Goal: Information Seeking & Learning: Learn about a topic

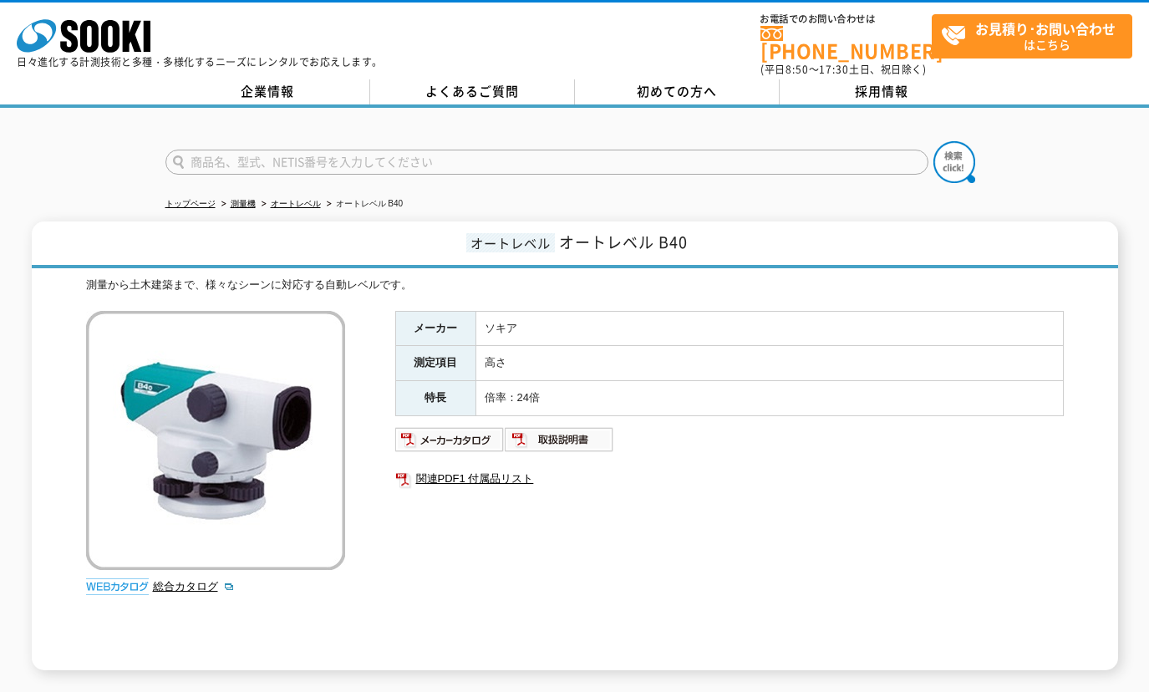
click at [382, 150] on input "text" at bounding box center [546, 162] width 763 height 25
paste input "6552-21"
type input "6552-21"
click at [953, 145] on img at bounding box center [955, 162] width 42 height 42
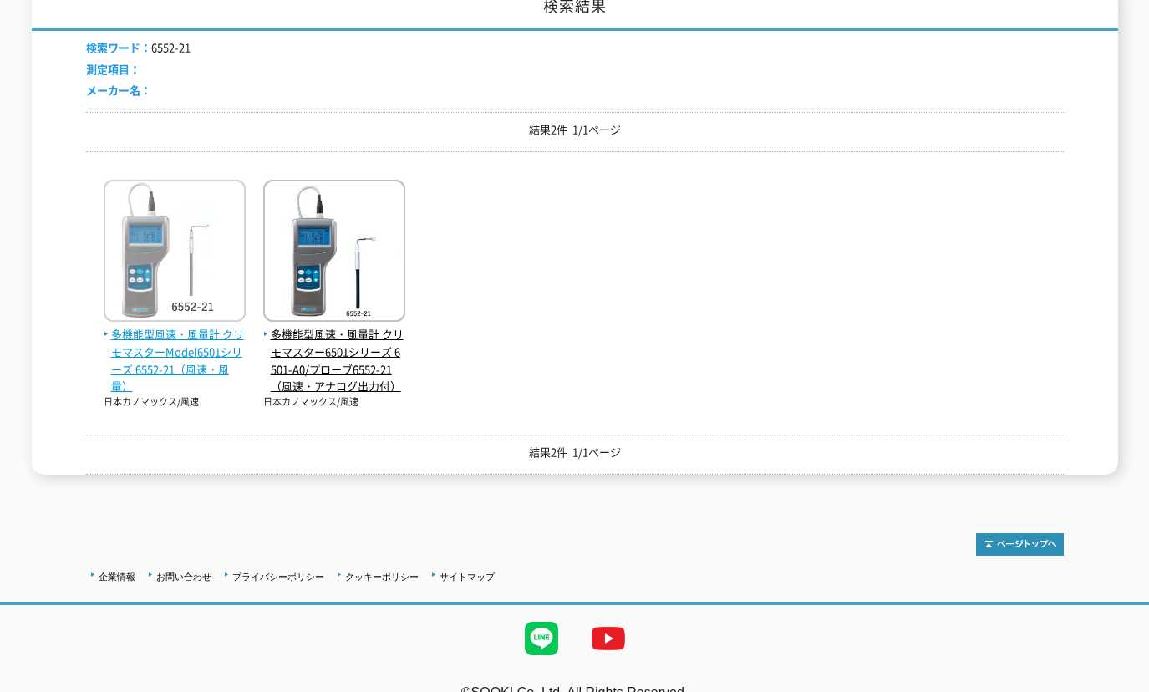
click at [178, 339] on span "多機能型風速・風量計 クリモマスターModel6501シリーズ 6552-21（風速・風量）" at bounding box center [175, 360] width 142 height 69
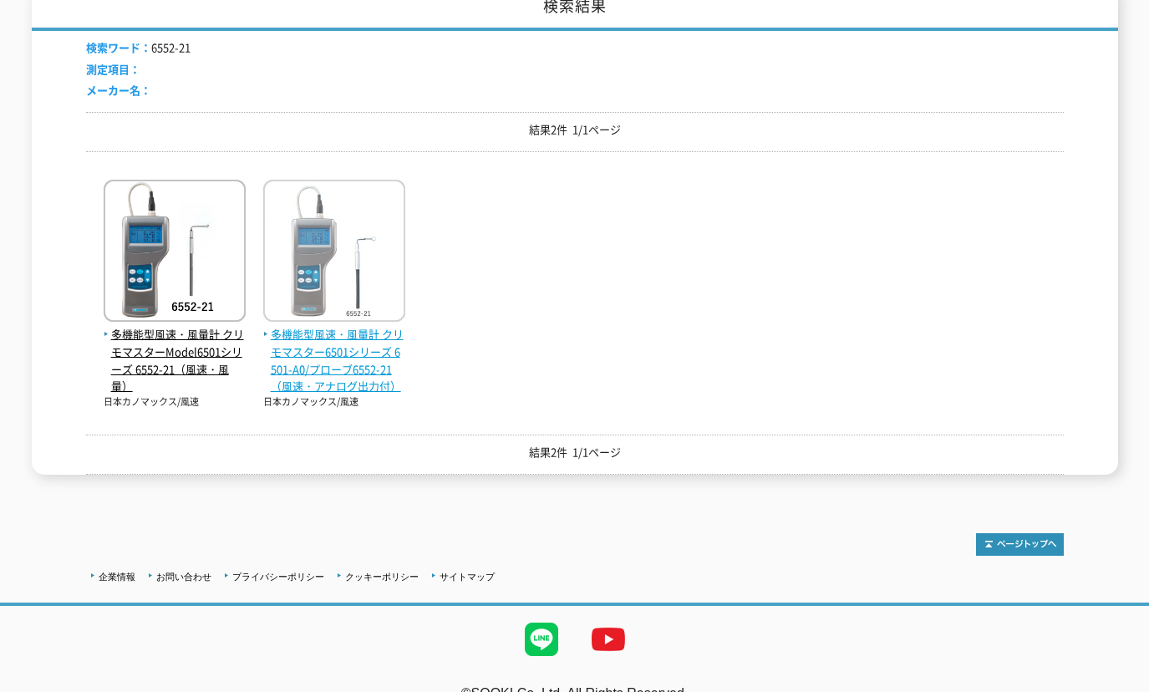
click at [350, 367] on span "多機能型風速・風量計 クリモマスター6501シリーズ 6501-A0/プローブ6552-21（風速・アナログ出力付）" at bounding box center [334, 360] width 142 height 69
click at [354, 366] on span "多機能型風速・風量計 クリモマスター6501シリーズ 6501-A0/プローブ6552-21（風速・アナログ出力付）" at bounding box center [334, 360] width 142 height 69
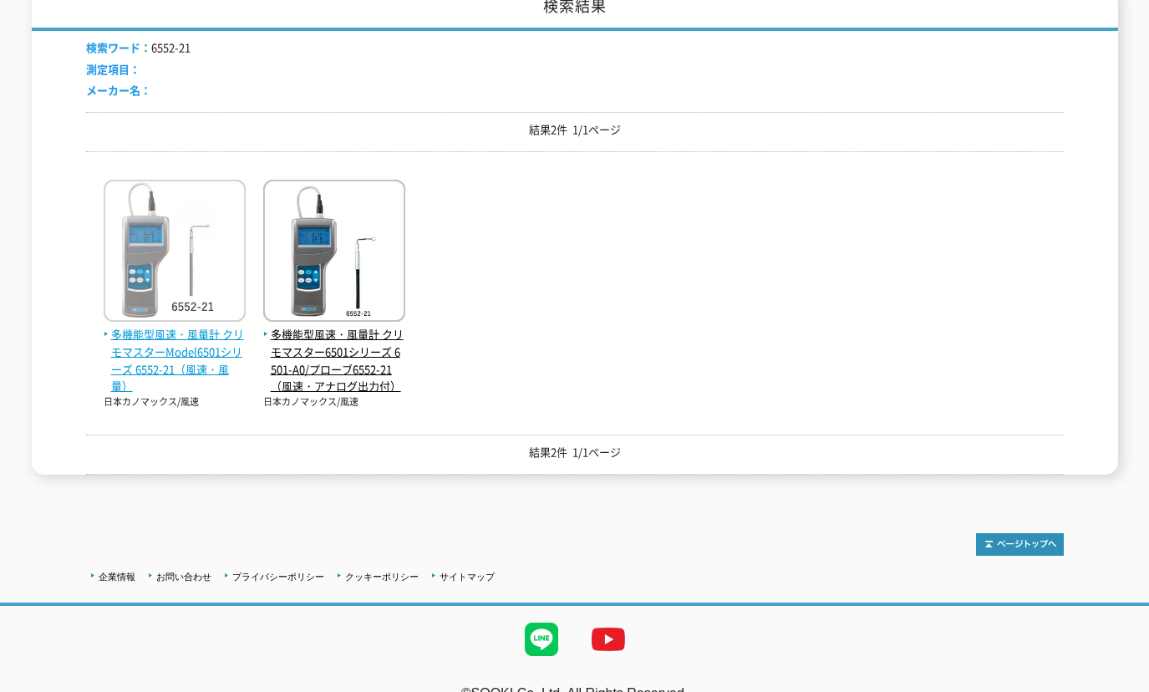
click at [183, 355] on span "多機能型風速・風量計 クリモマスターModel6501シリーズ 6552-21（風速・風量）" at bounding box center [175, 360] width 142 height 69
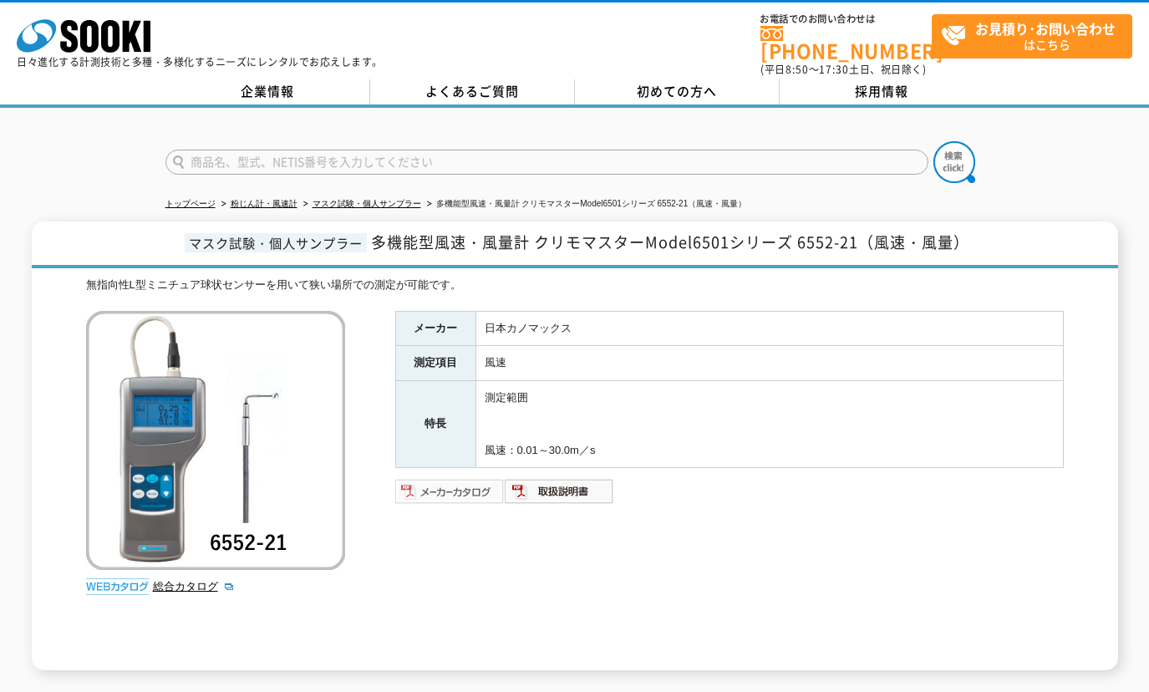
click at [442, 478] on img at bounding box center [449, 491] width 109 height 27
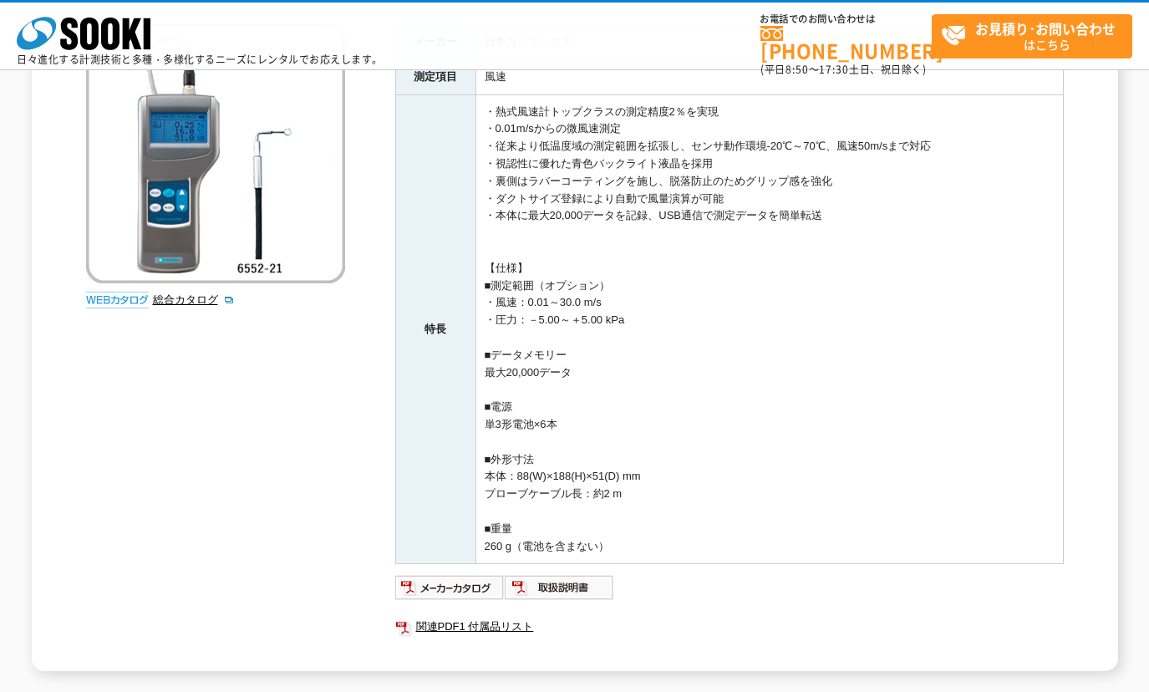
scroll to position [444, 0]
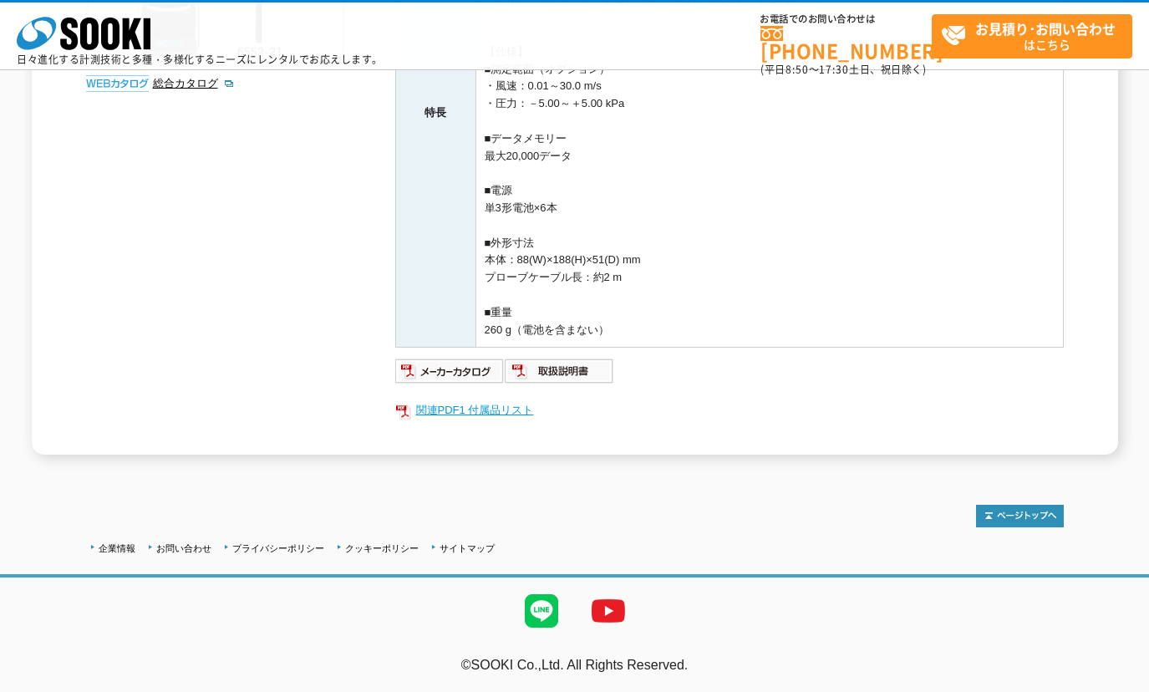
click at [493, 411] on link "関連PDF1 付属品リスト" at bounding box center [729, 411] width 669 height 22
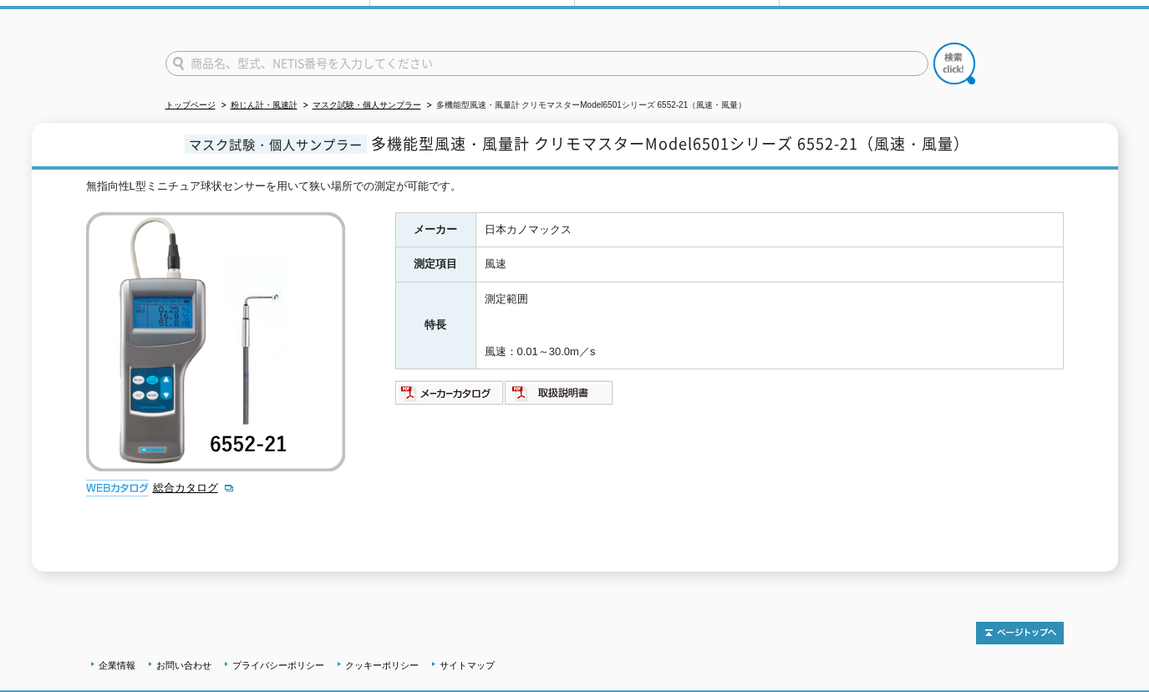
scroll to position [140, 0]
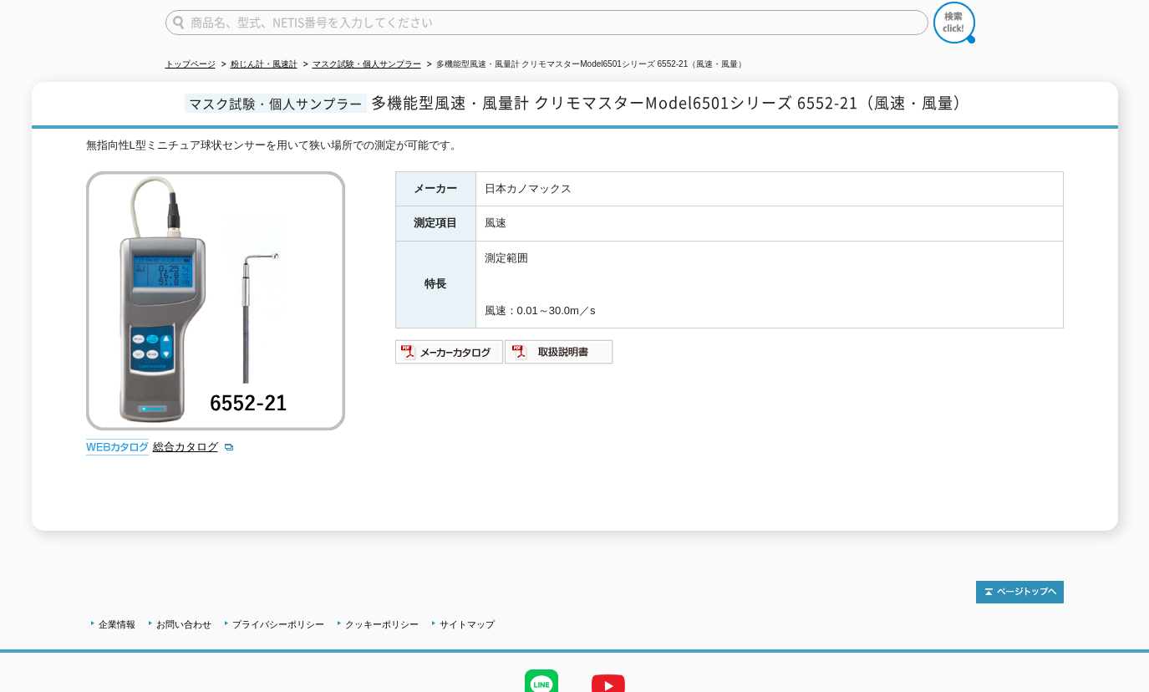
click at [10, 3] on div at bounding box center [574, 8] width 1149 height 80
